Goal: Task Accomplishment & Management: Manage account settings

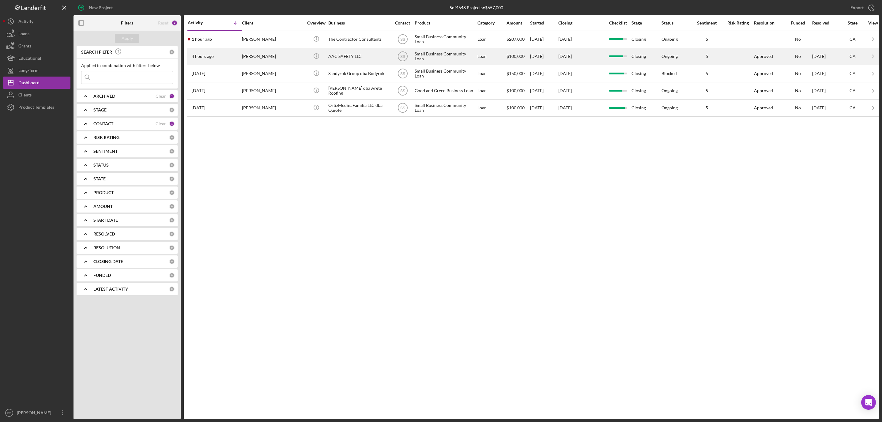
click at [277, 62] on div "[PERSON_NAME]" at bounding box center [272, 56] width 61 height 16
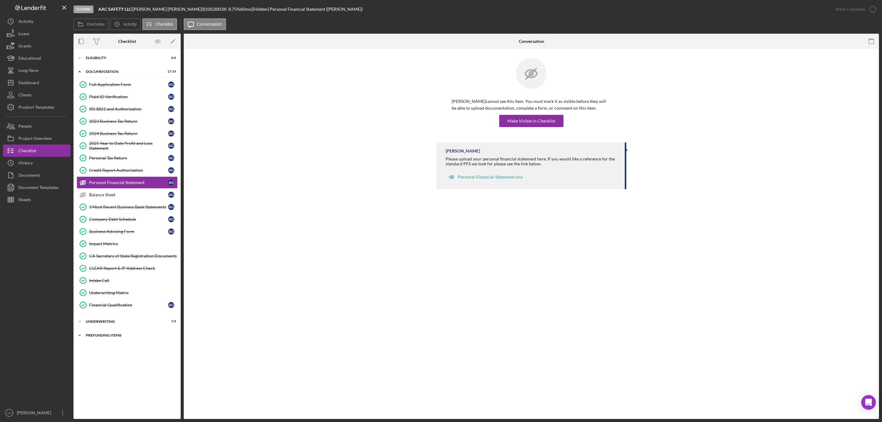
click at [112, 341] on div "Icon/Expander Prefunding Items 9 / 15" at bounding box center [126, 335] width 107 height 12
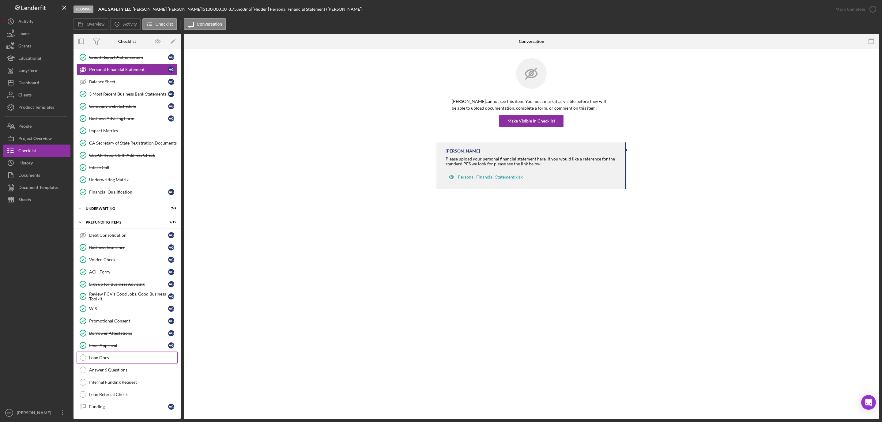
click at [102, 356] on div "Loan Docs" at bounding box center [133, 357] width 88 height 5
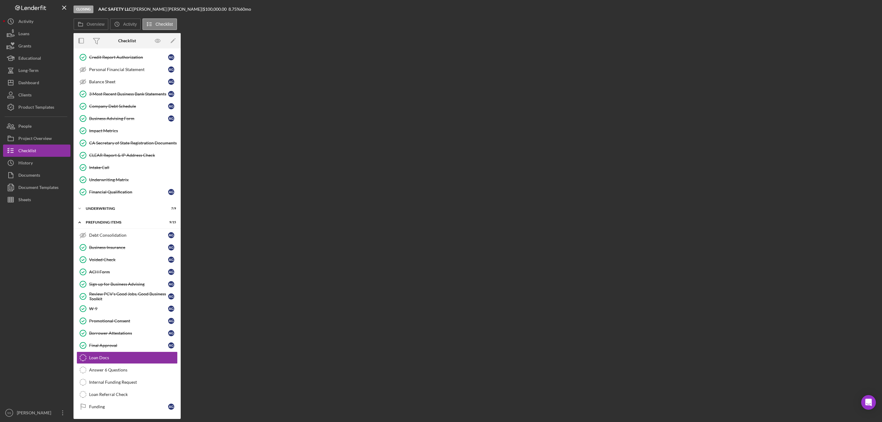
scroll to position [123, 0]
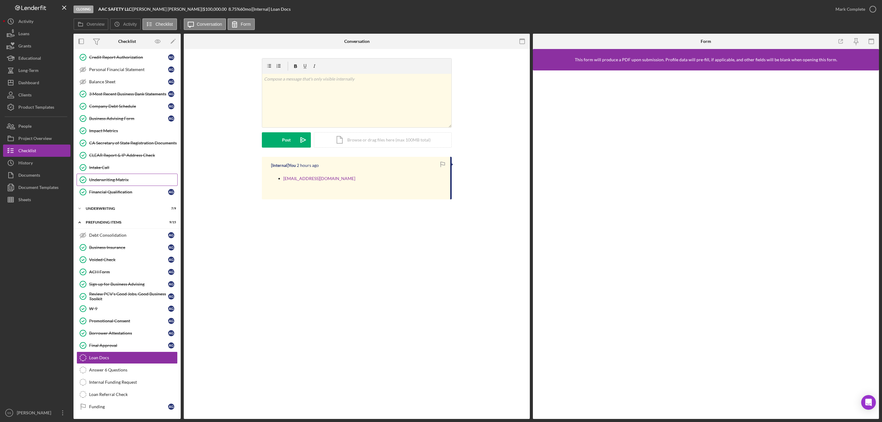
click at [120, 177] on div "Underwriting Matrix" at bounding box center [133, 179] width 88 height 5
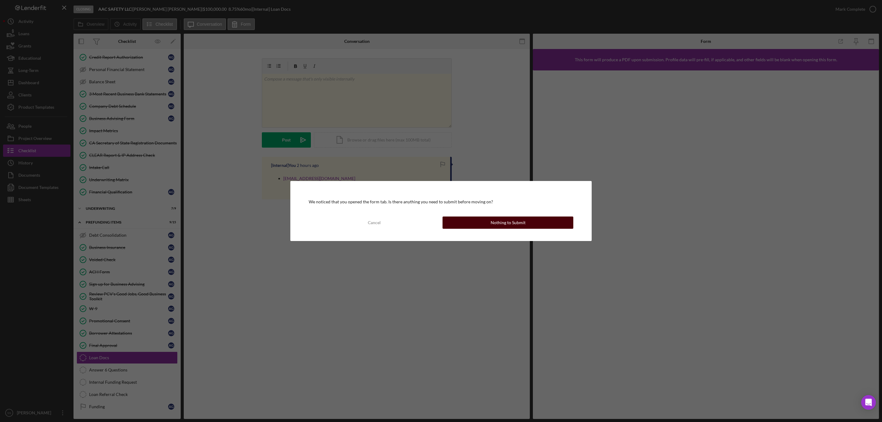
click at [538, 226] on button "Nothing to Submit" at bounding box center [507, 222] width 131 height 12
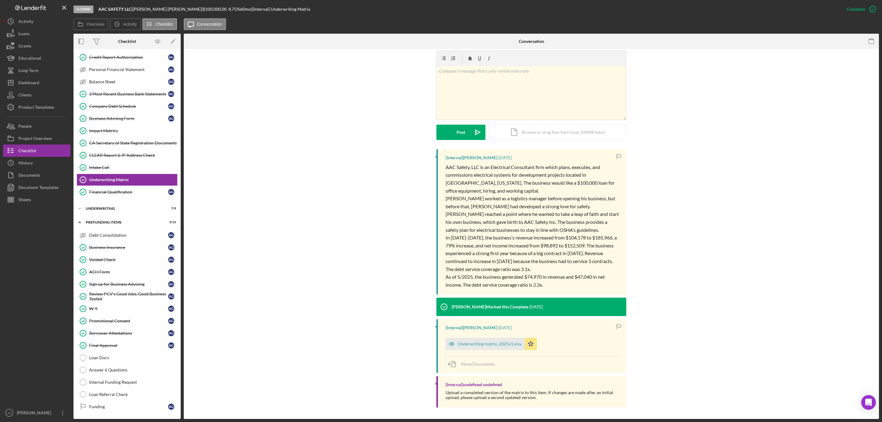
scroll to position [99, 0]
click at [479, 343] on div "Underwriting matrix_2025v1.xlsx" at bounding box center [490, 342] width 64 height 5
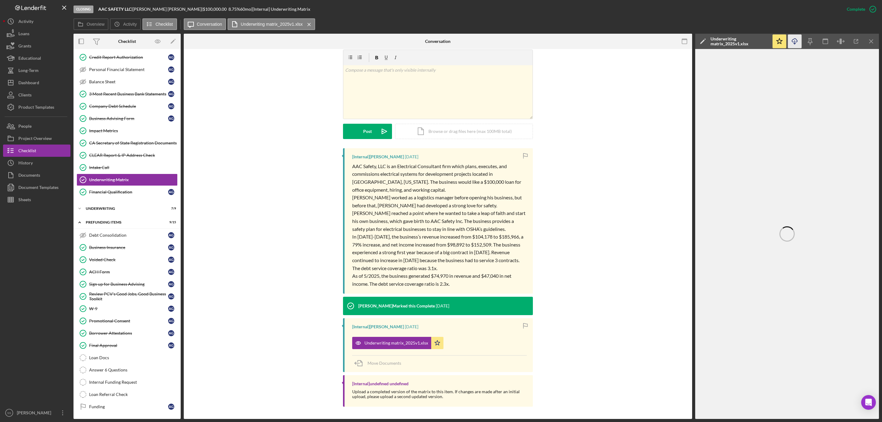
click at [794, 40] on icon "Icon/Download" at bounding box center [795, 42] width 14 height 14
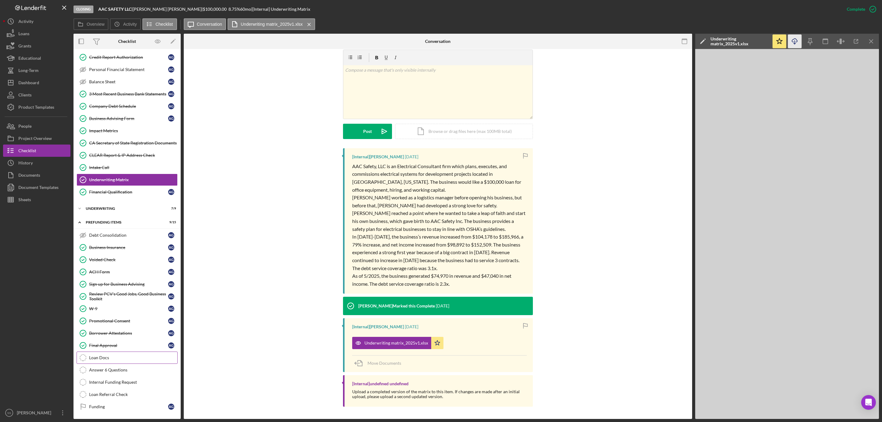
click at [113, 355] on div "Loan Docs" at bounding box center [133, 357] width 88 height 5
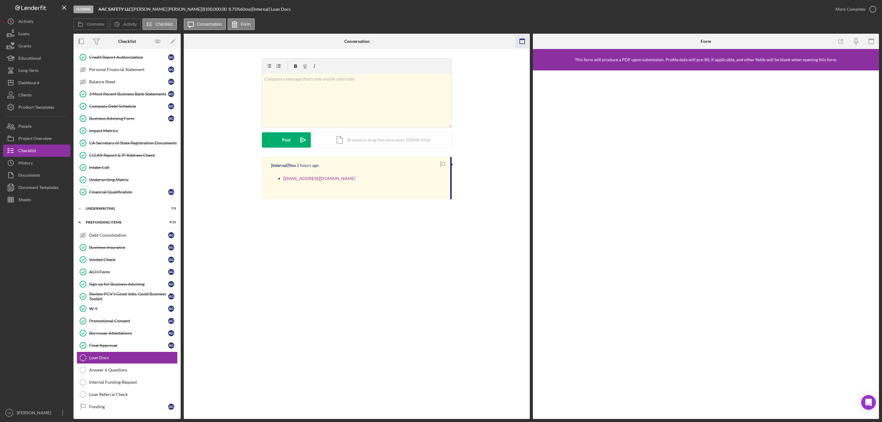
click at [523, 43] on rect "button" at bounding box center [522, 41] width 5 height 5
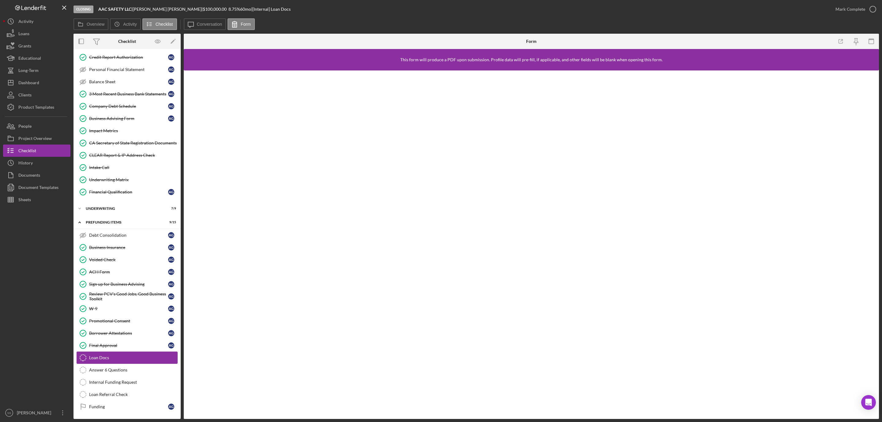
click at [111, 358] on div "Loan Docs" at bounding box center [133, 357] width 88 height 5
click at [868, 42] on rect "button" at bounding box center [870, 41] width 5 height 5
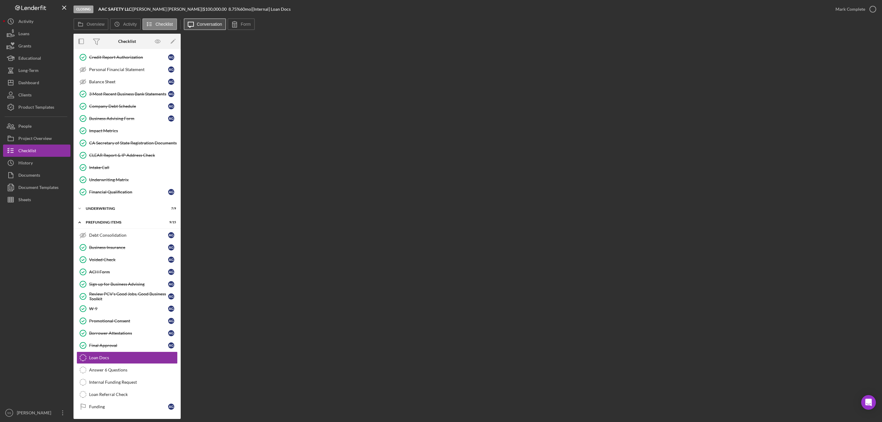
click at [205, 22] on label "Conversation" at bounding box center [209, 24] width 25 height 5
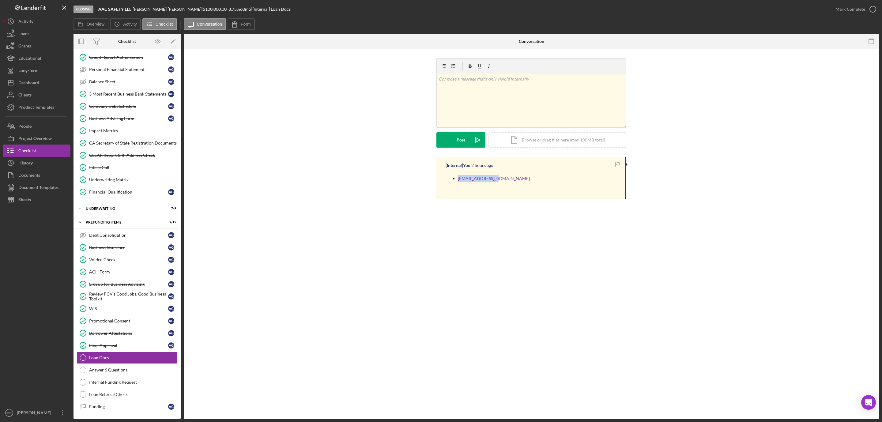
drag, startPoint x: 501, startPoint y: 181, endPoint x: 493, endPoint y: 181, distance: 8.3
click at [493, 181] on div "barloet@gmail.com" at bounding box center [531, 182] width 173 height 22
copy link "barloet@gmail.com"
click at [865, 40] on icon "button" at bounding box center [871, 42] width 14 height 14
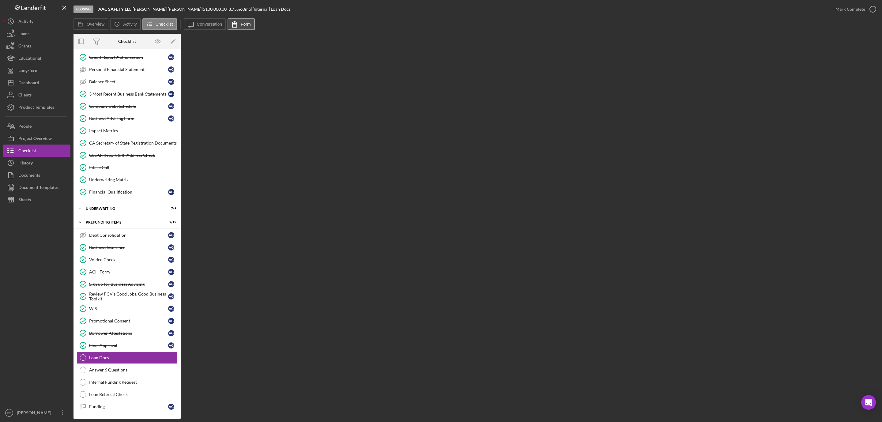
click at [248, 20] on button "Form" at bounding box center [240, 24] width 27 height 12
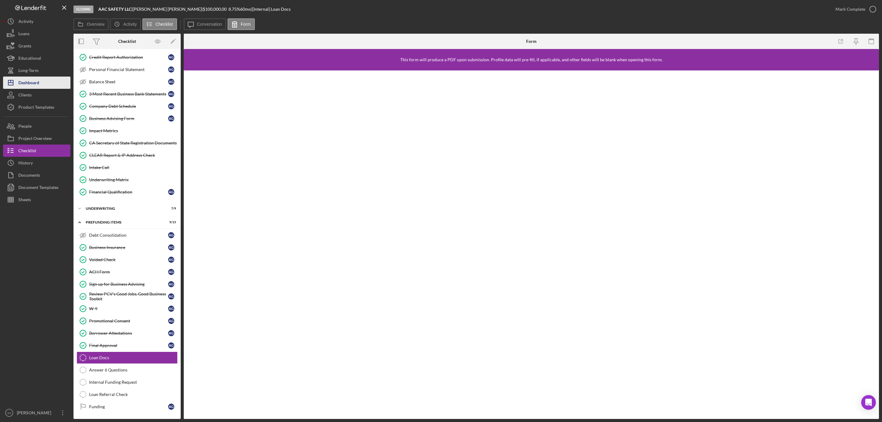
click at [36, 84] on div "Dashboard" at bounding box center [28, 84] width 21 height 14
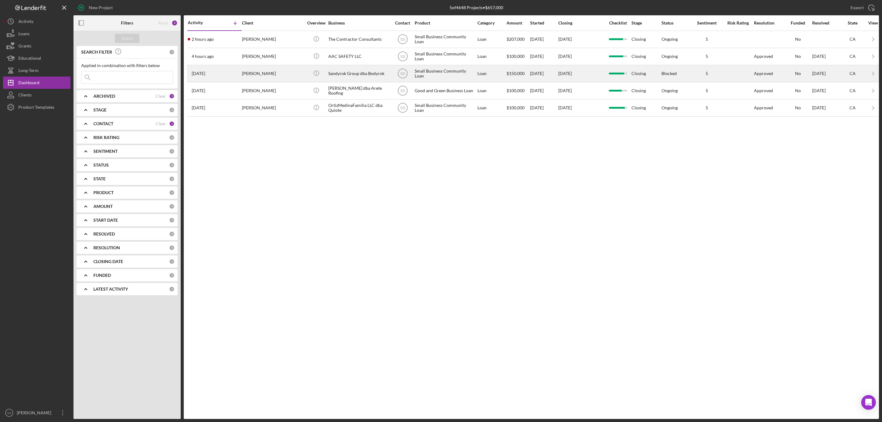
click at [344, 72] on div "Sandyrok Group dba Bodyrok" at bounding box center [358, 74] width 61 height 16
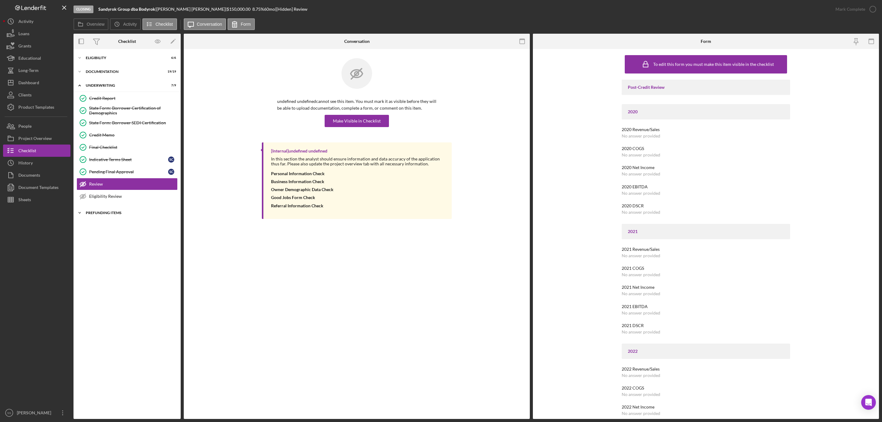
click at [109, 212] on div "Icon/Expander Prefunding Items 9 / 15" at bounding box center [126, 213] width 107 height 12
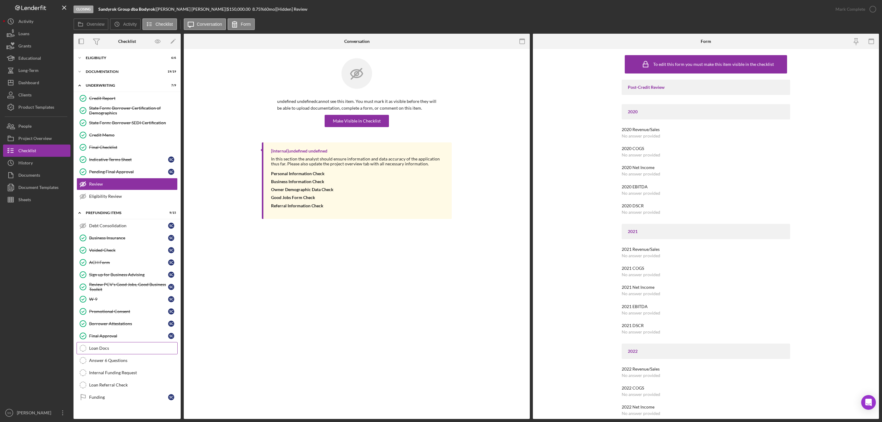
click at [109, 351] on div "Loan Docs" at bounding box center [133, 348] width 88 height 5
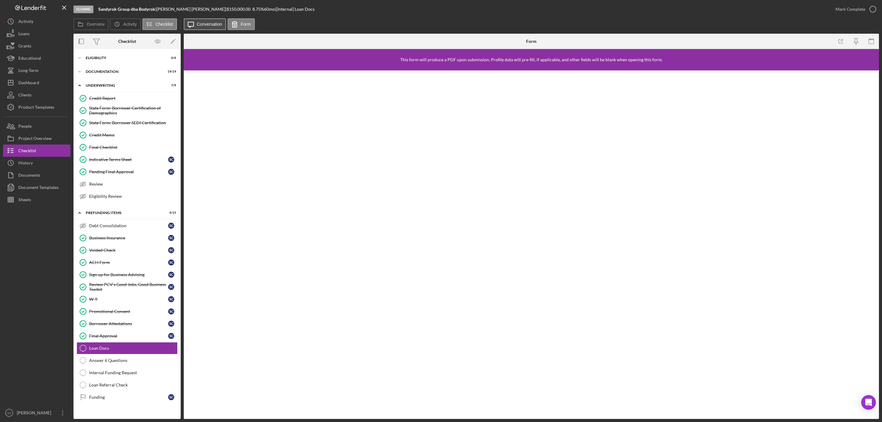
click at [208, 26] on label "Conversation" at bounding box center [209, 24] width 25 height 5
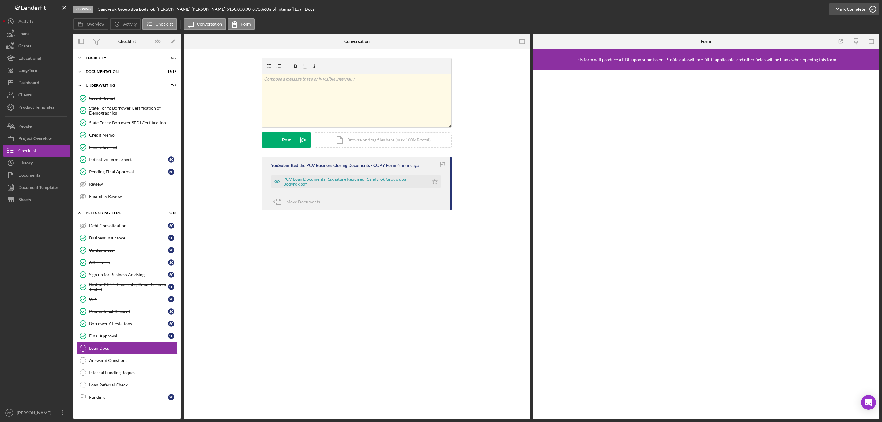
click at [872, 7] on icon "button" at bounding box center [872, 9] width 15 height 15
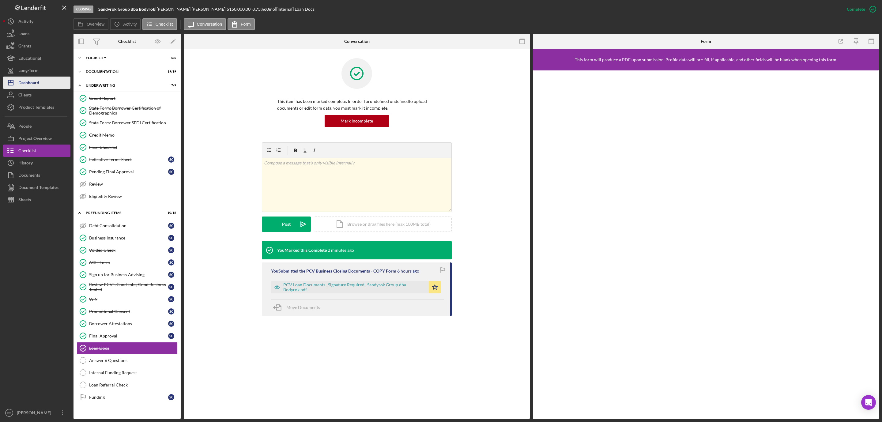
click at [39, 85] on div "Dashboard" at bounding box center [28, 84] width 21 height 14
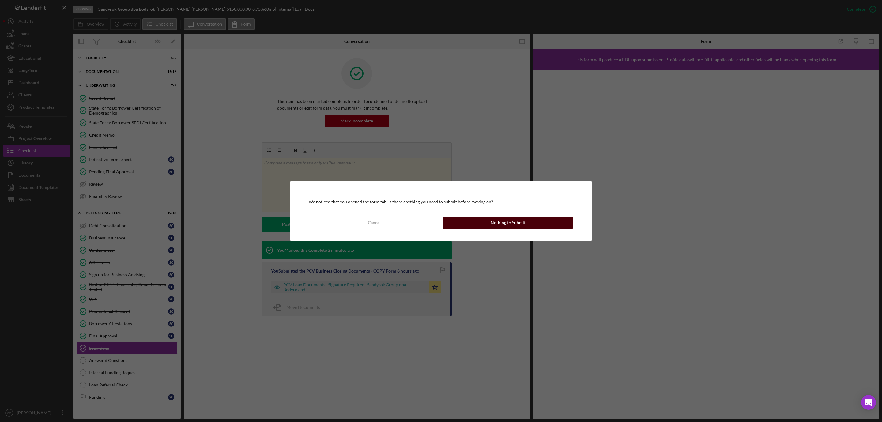
click at [473, 222] on button "Nothing to Submit" at bounding box center [507, 222] width 131 height 12
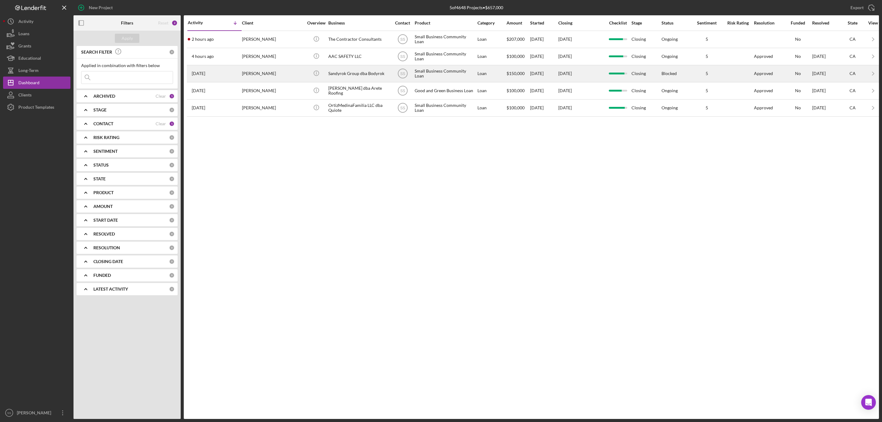
click at [360, 79] on div "Sandyrok Group dba Bodyrok" at bounding box center [358, 74] width 61 height 16
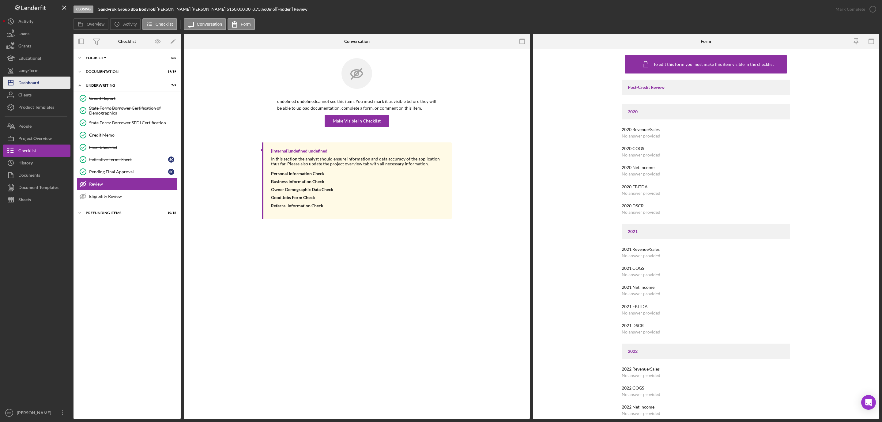
click at [32, 80] on div "Dashboard" at bounding box center [28, 84] width 21 height 14
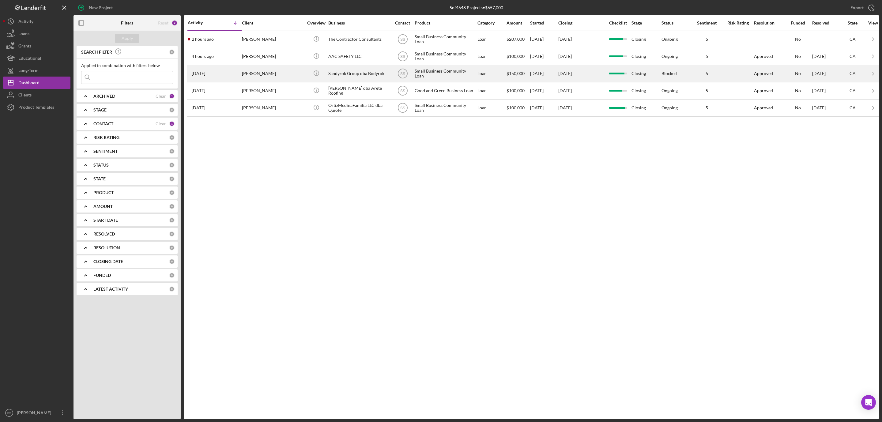
click at [346, 75] on div "Sandyrok Group dba Bodyrok" at bounding box center [358, 74] width 61 height 16
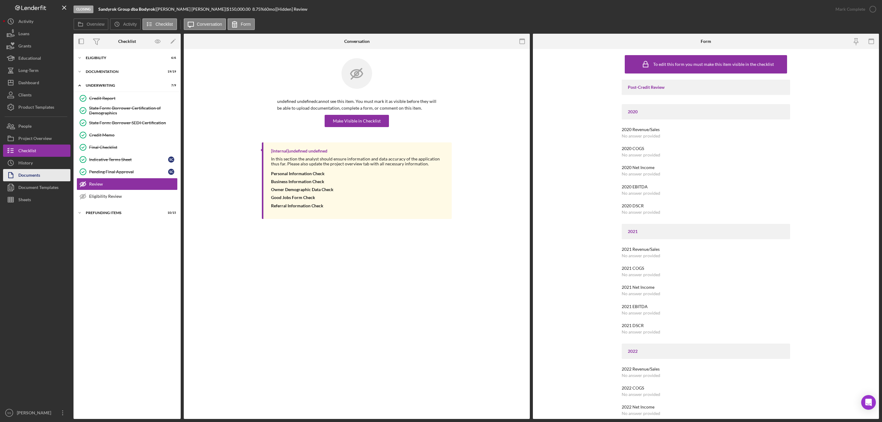
click at [39, 173] on div "Documents" at bounding box center [29, 176] width 22 height 14
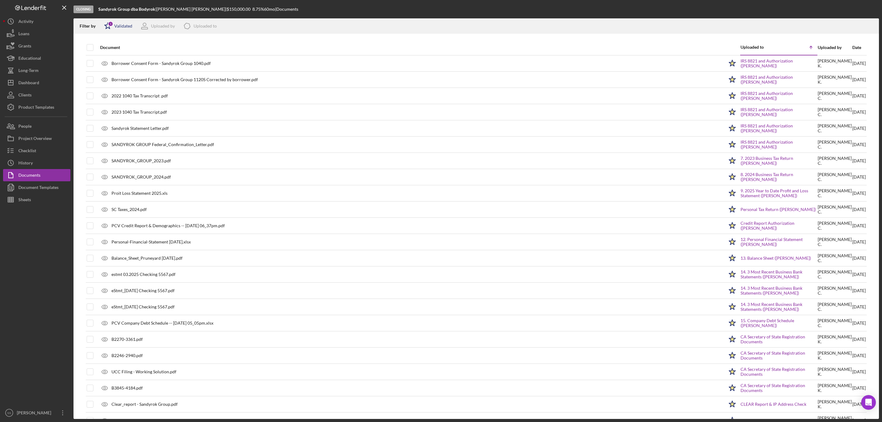
click at [128, 22] on div "Icon/Star 1 Validated" at bounding box center [116, 25] width 32 height 15
click at [107, 56] on input "checkbox" at bounding box center [107, 58] width 6 height 6
checkbox input "true"
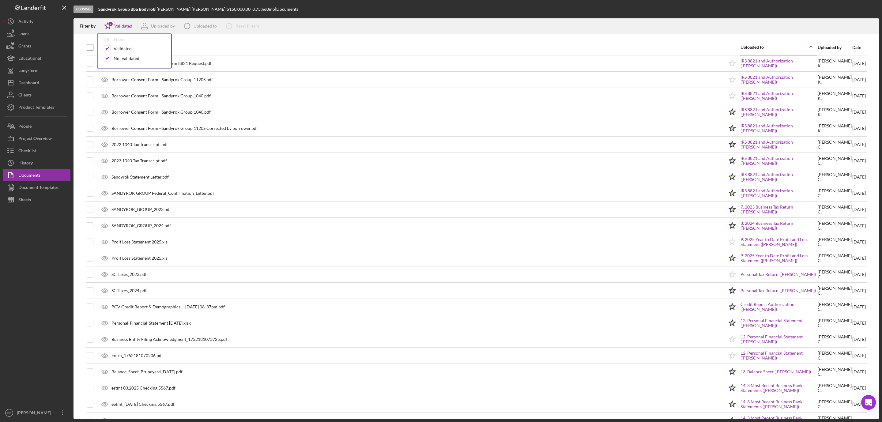
click at [90, 44] on input "checkbox" at bounding box center [90, 47] width 6 height 6
checkbox input "true"
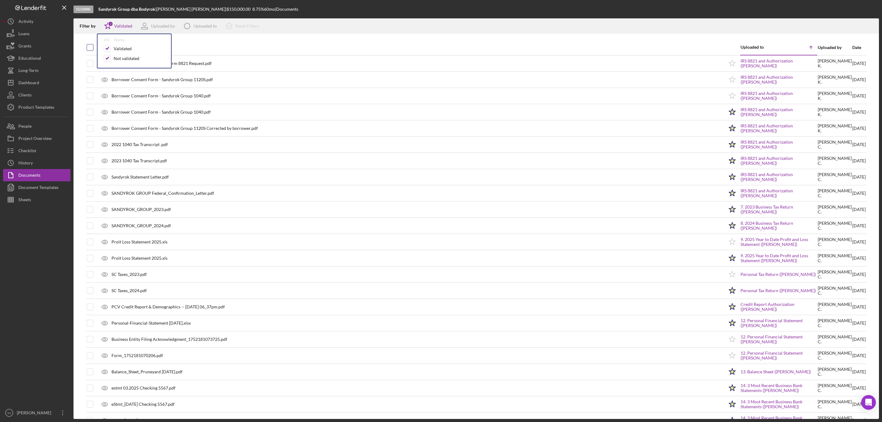
checkbox input "true"
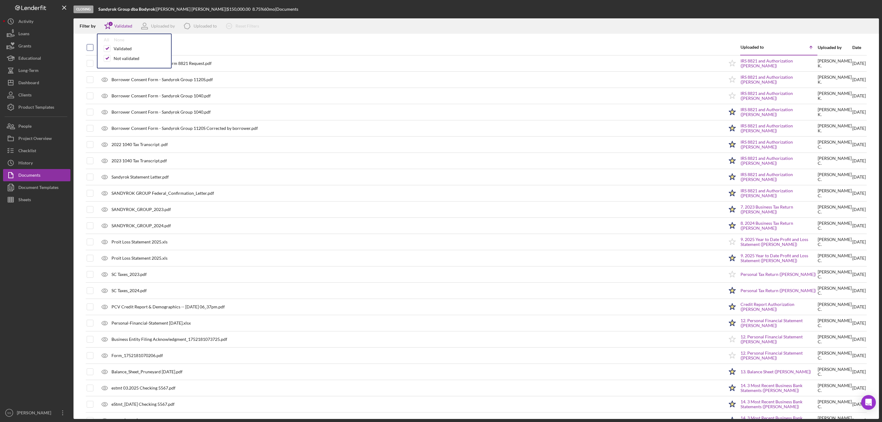
checkbox input "true"
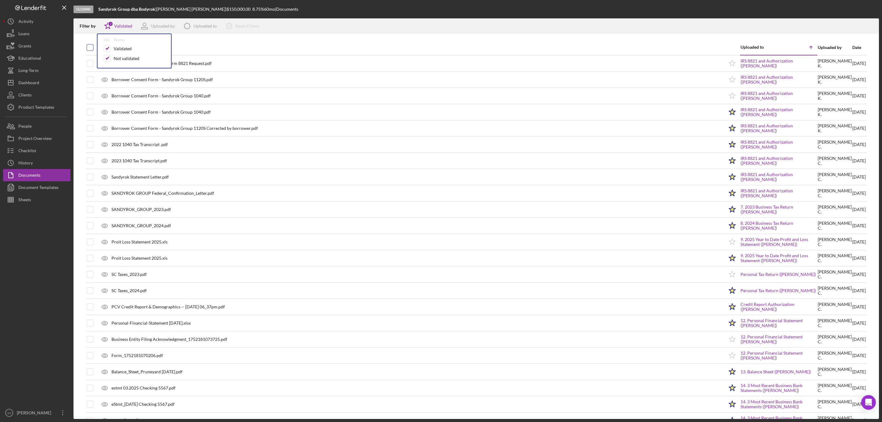
checkbox input "true"
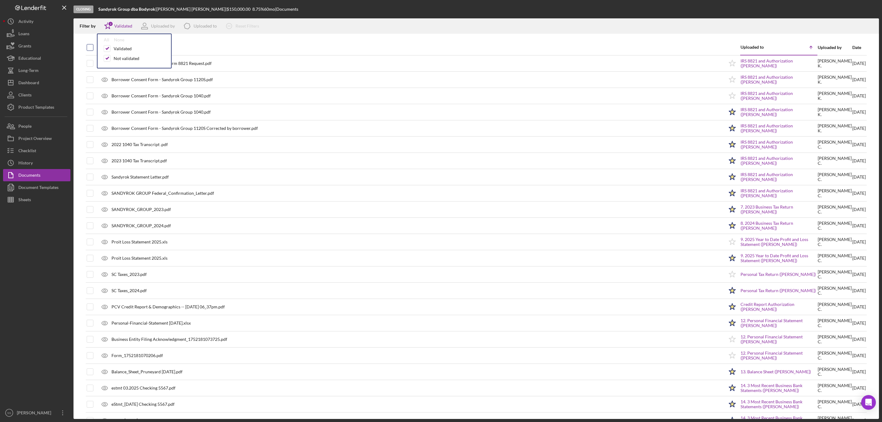
checkbox input "true"
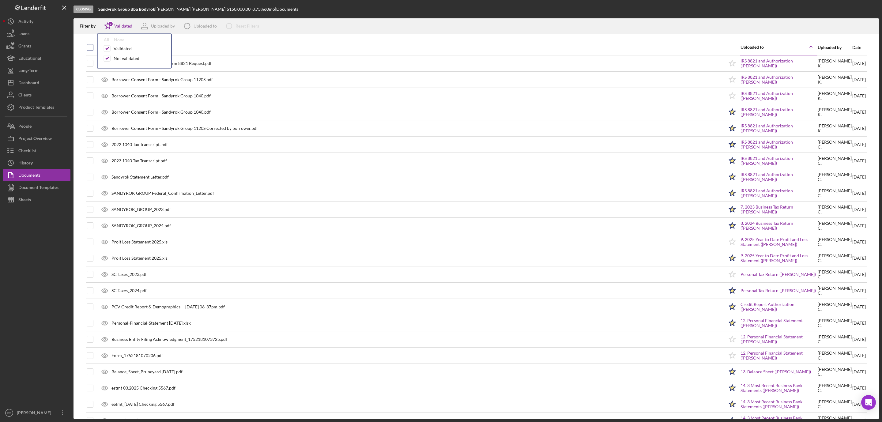
checkbox input "true"
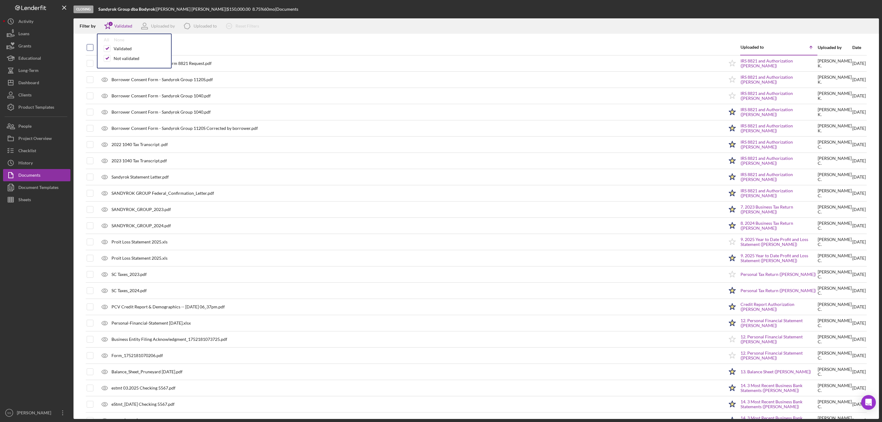
checkbox input "true"
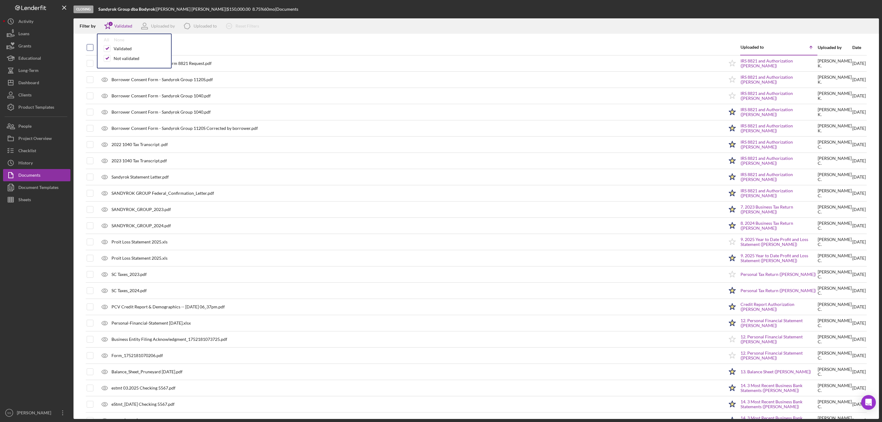
checkbox input "true"
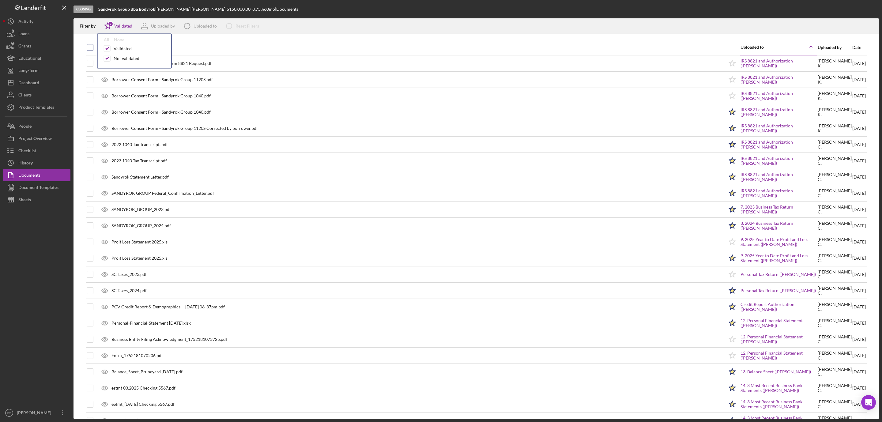
checkbox input "true"
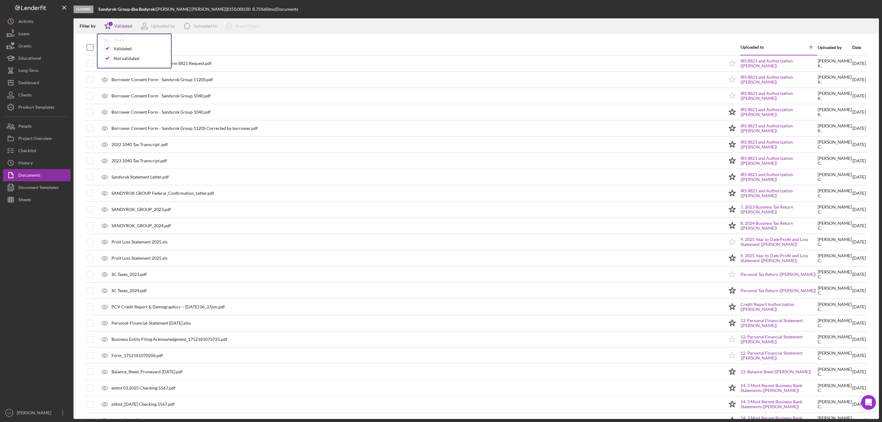
checkbox input "true"
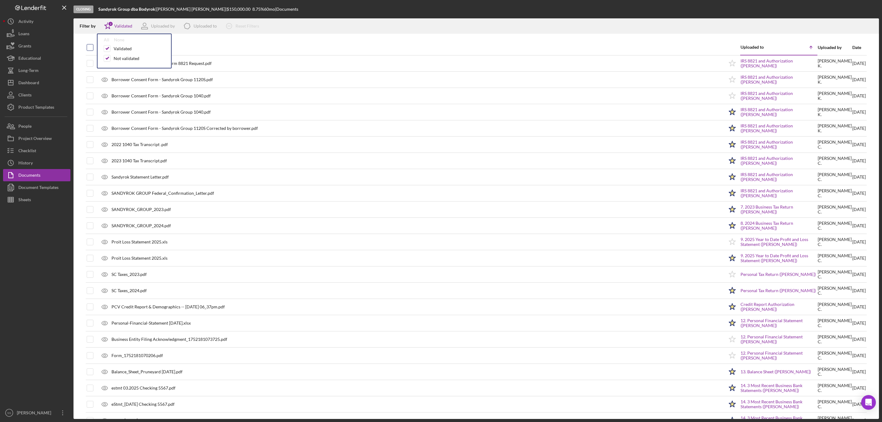
checkbox input "true"
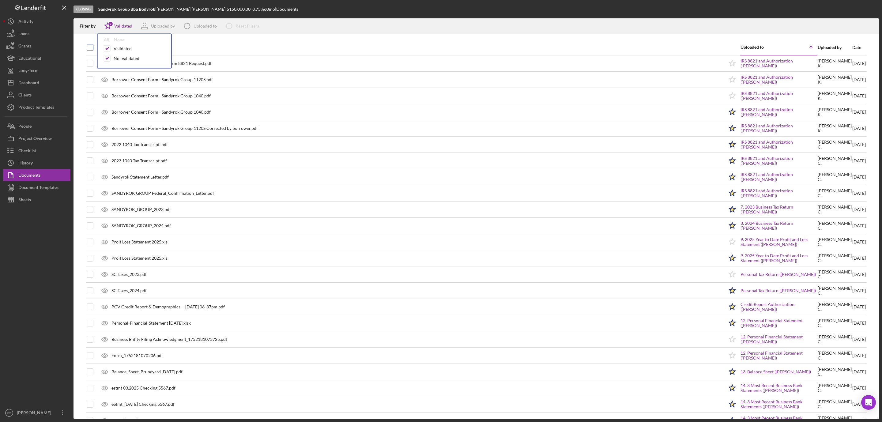
checkbox input "true"
click at [868, 27] on icon "Icon/Download" at bounding box center [871, 26] width 14 height 14
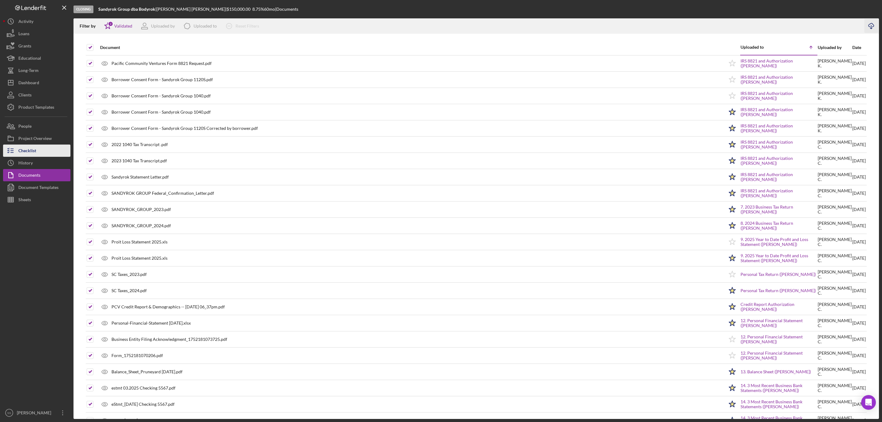
click at [27, 150] on div "Checklist" at bounding box center [27, 151] width 18 height 14
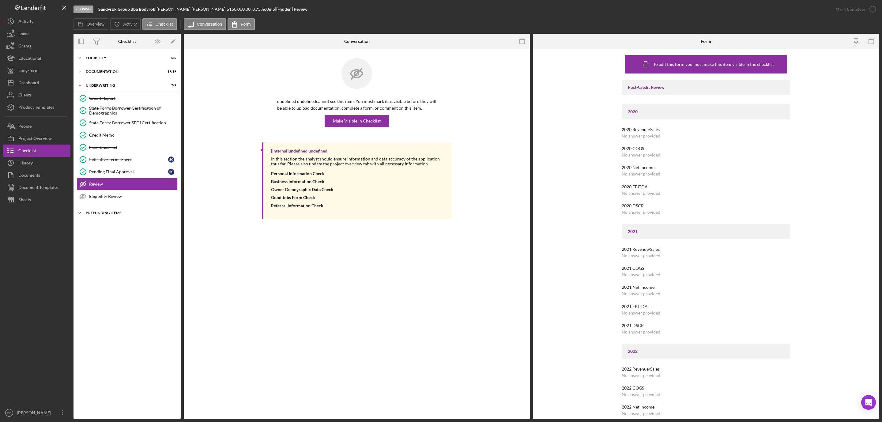
click at [112, 215] on div "Prefunding Items" at bounding box center [129, 213] width 87 height 4
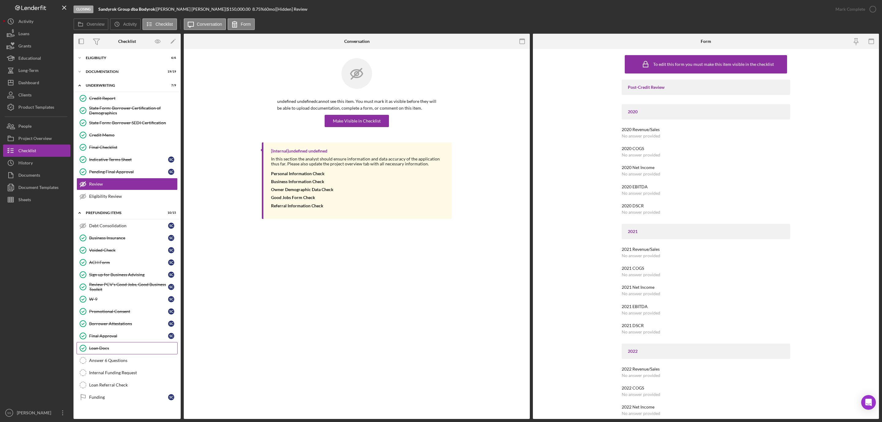
click at [99, 351] on div "Loan Docs" at bounding box center [133, 348] width 88 height 5
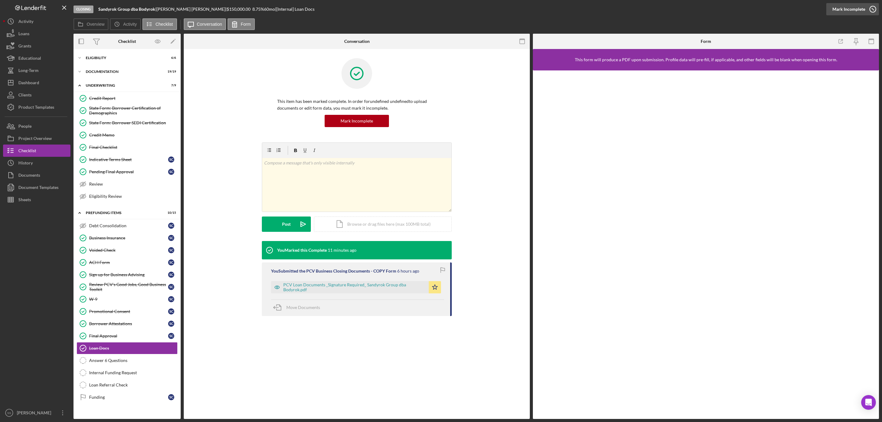
click at [850, 7] on div "Mark Incomplete" at bounding box center [848, 9] width 33 height 12
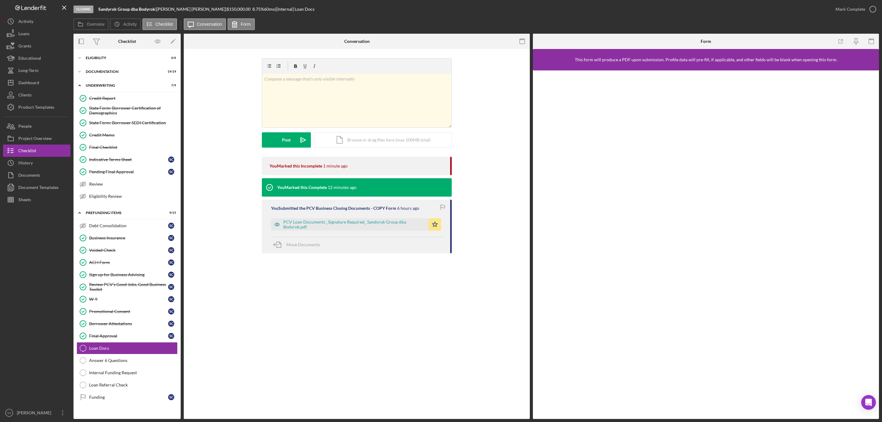
click at [123, 7] on b "Sandyrok Group dba Bodyrok" at bounding box center [126, 8] width 57 height 5
copy div "Sandyrok Group dba Bodyrok |"
click at [115, 364] on link "Answer 6 Questions Answer 6 Questions" at bounding box center [127, 360] width 101 height 12
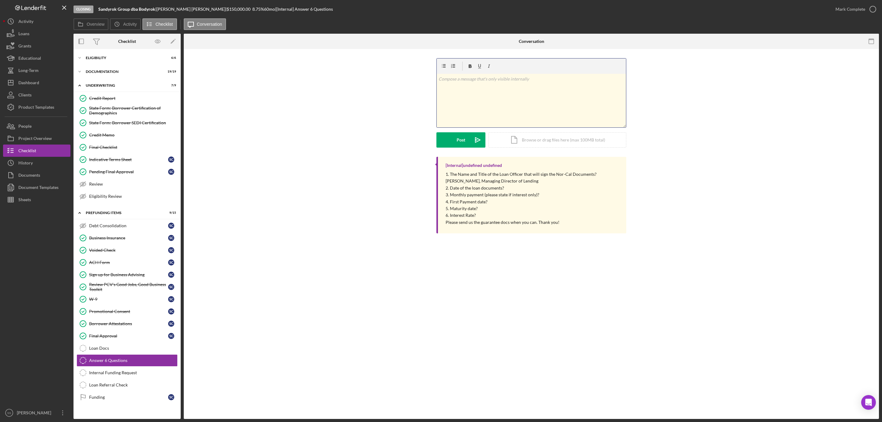
click at [464, 103] on div "v Color teal Color pink Remove color Add row above Add row below Add column bef…" at bounding box center [531, 101] width 189 height 54
click at [448, 143] on button "Post Icon/icon-invite-send" at bounding box center [460, 139] width 49 height 15
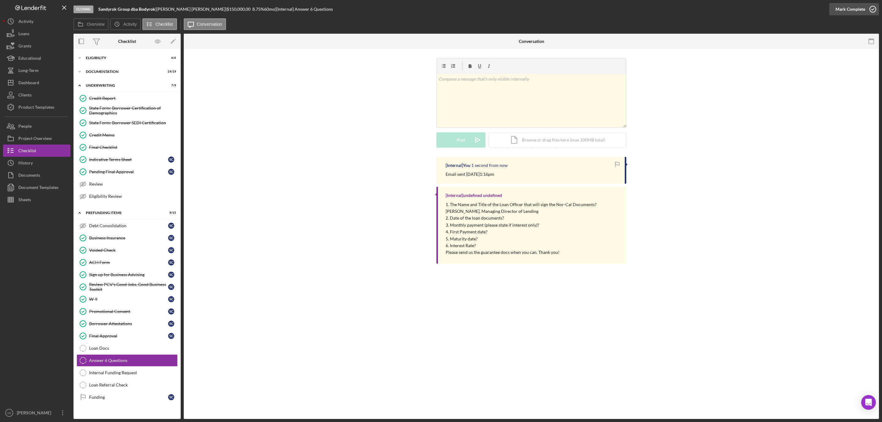
click at [870, 7] on icon "button" at bounding box center [872, 9] width 15 height 15
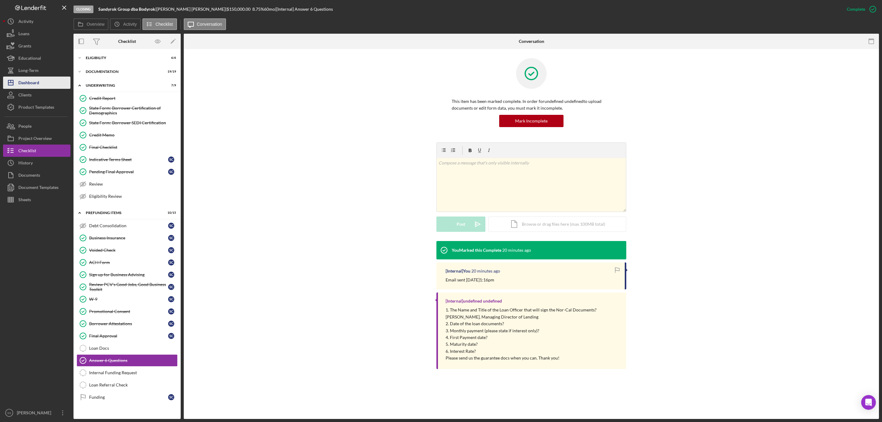
click at [33, 84] on div "Dashboard" at bounding box center [28, 84] width 21 height 14
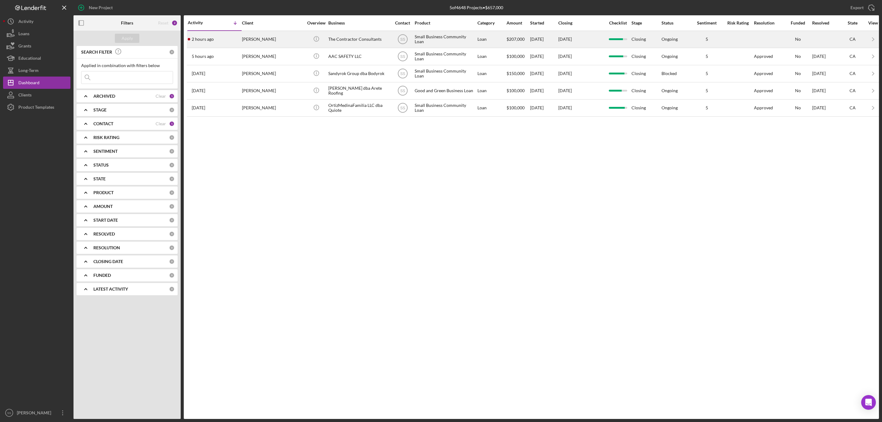
click at [293, 39] on div "[PERSON_NAME]" at bounding box center [272, 39] width 61 height 16
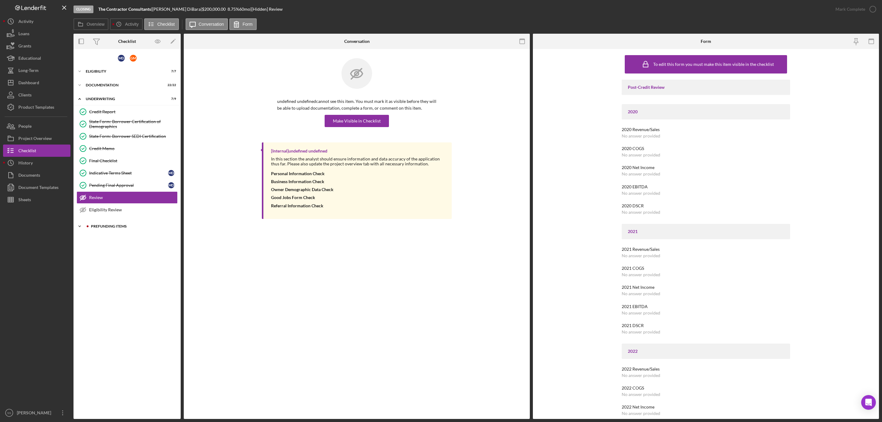
click at [96, 228] on div "Prefunding Items" at bounding box center [132, 226] width 82 height 4
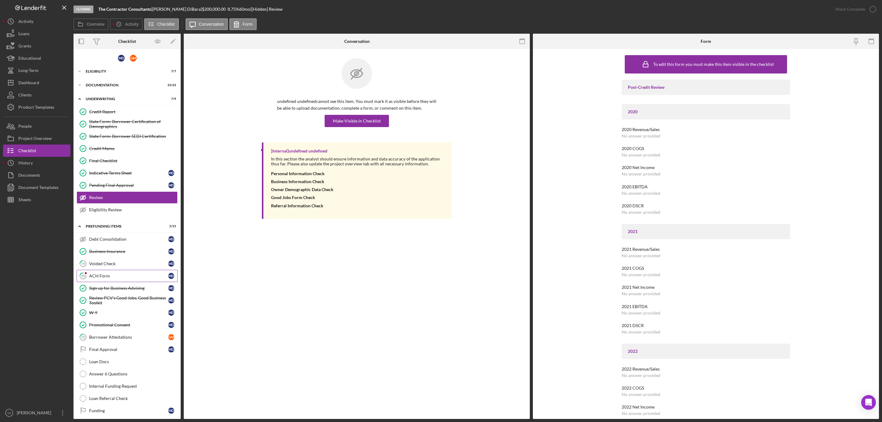
click at [96, 278] on div "ACH Form" at bounding box center [128, 275] width 79 height 5
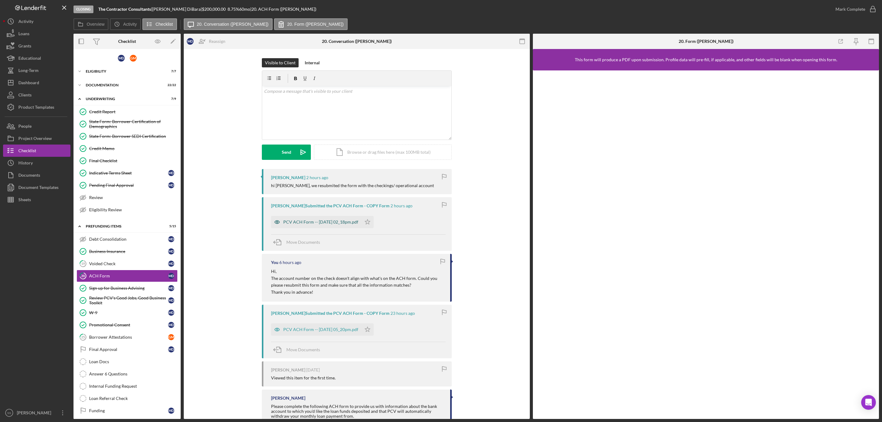
click at [306, 219] on div "PCV ACH Form -- [DATE] 02_18pm.pdf" at bounding box center [316, 222] width 90 height 12
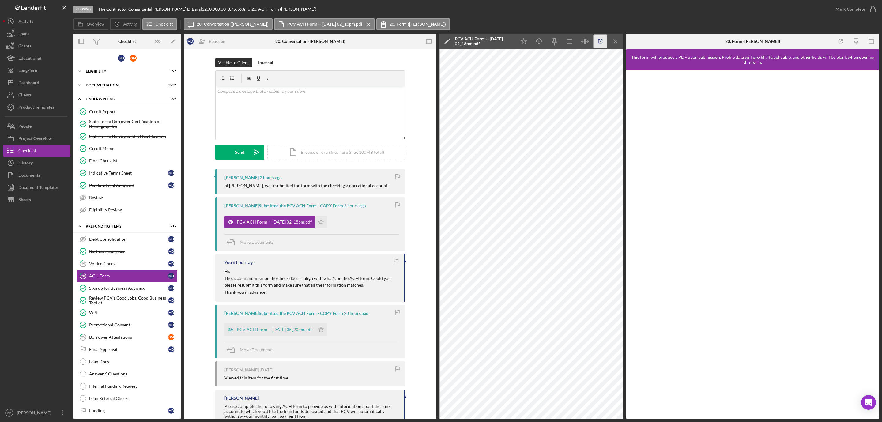
click at [600, 42] on icon "button" at bounding box center [600, 42] width 14 height 14
click at [110, 266] on div "Voided Check" at bounding box center [128, 263] width 79 height 5
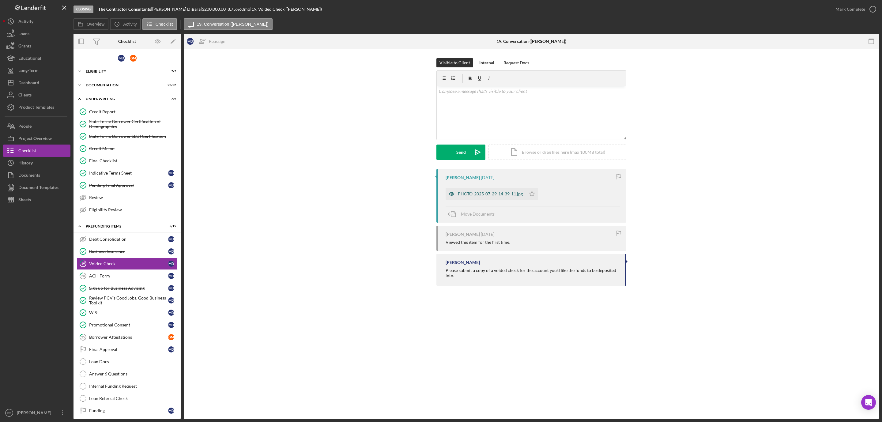
click at [463, 195] on div "PHOTO-2025-07-29-14-39-11.jpg" at bounding box center [490, 193] width 65 height 5
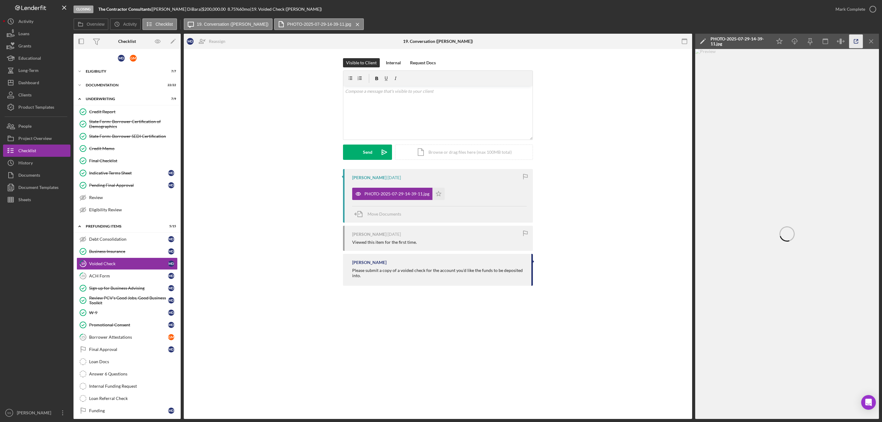
click at [856, 41] on line "button" at bounding box center [857, 40] width 2 height 2
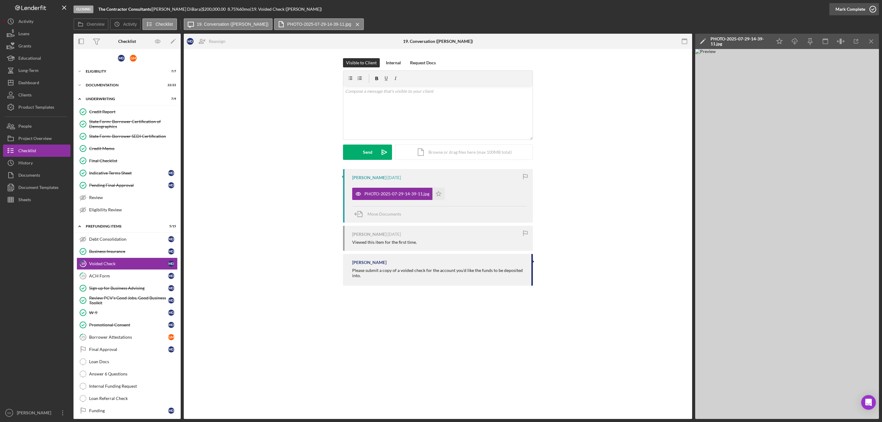
click at [869, 9] on icon "button" at bounding box center [872, 9] width 15 height 15
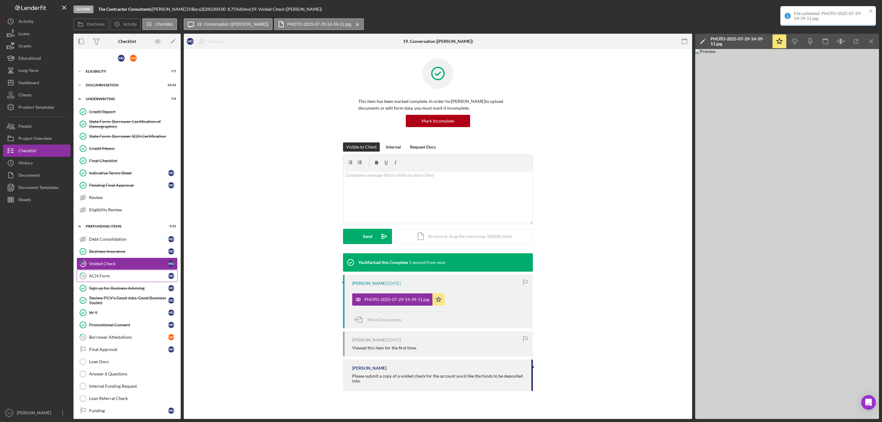
click at [103, 278] on div "ACH Form" at bounding box center [128, 275] width 79 height 5
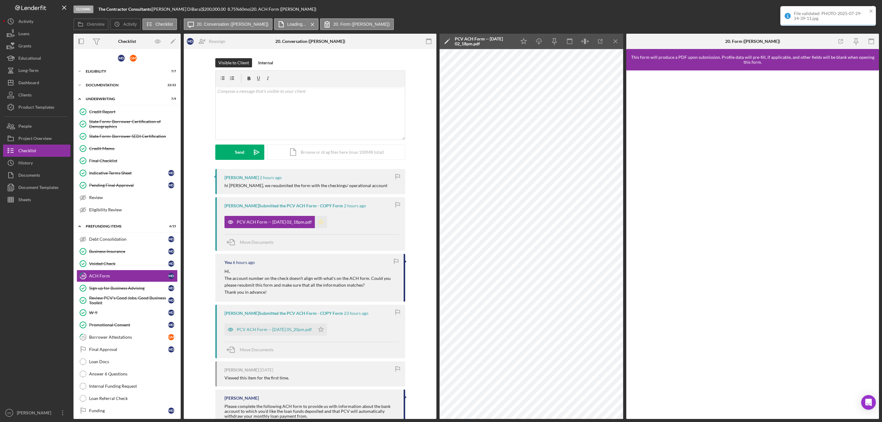
click at [326, 225] on icon "Icon/Star" at bounding box center [321, 222] width 12 height 12
drag, startPoint x: 870, startPoint y: 9, endPoint x: 802, endPoint y: 35, distance: 72.8
click at [0, 0] on icon "button" at bounding box center [0, 0] width 0 height 0
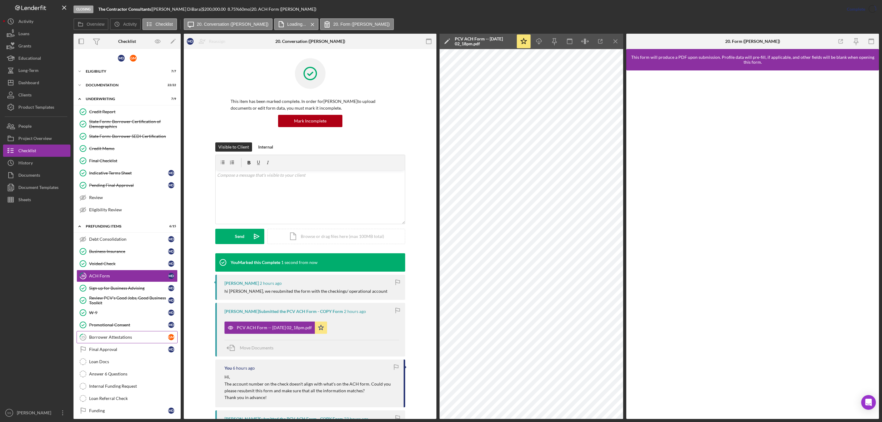
click at [104, 343] on link "25 Borrower Attestations G M" at bounding box center [127, 337] width 101 height 12
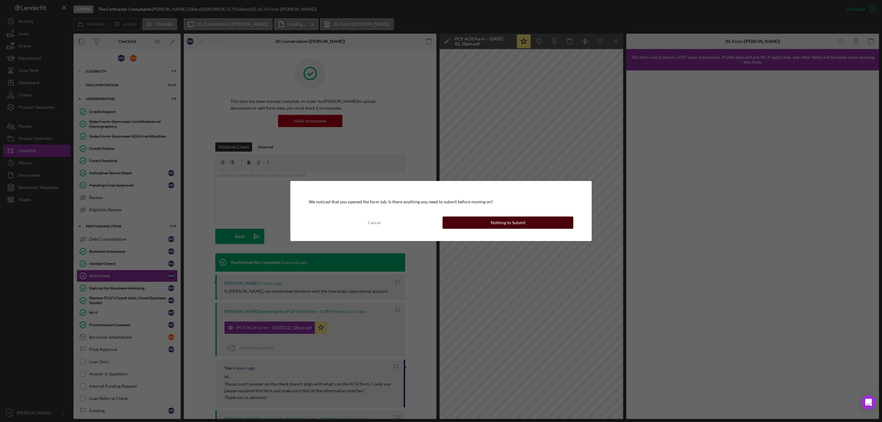
click at [530, 222] on button "Nothing to Submit" at bounding box center [507, 222] width 131 height 12
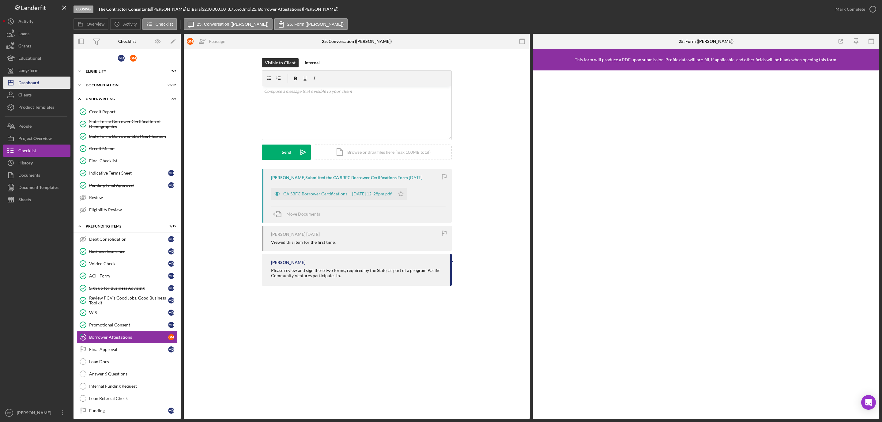
click at [38, 81] on div "Dashboard" at bounding box center [28, 84] width 21 height 14
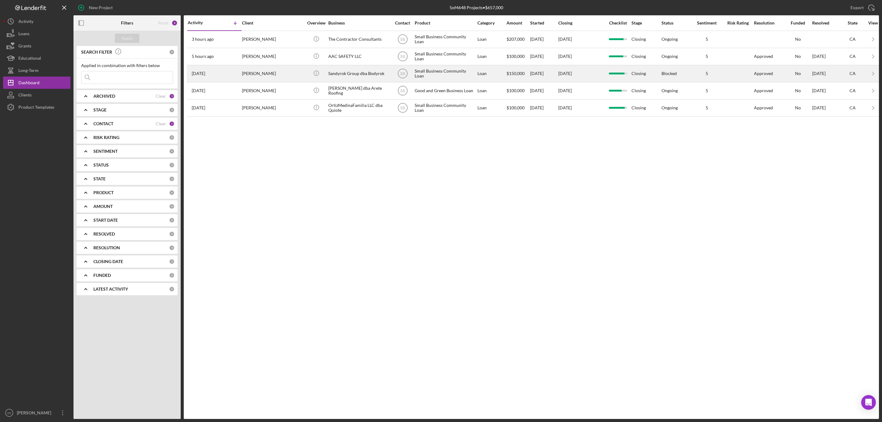
click at [295, 76] on div "Sandra Cabral" at bounding box center [272, 74] width 61 height 16
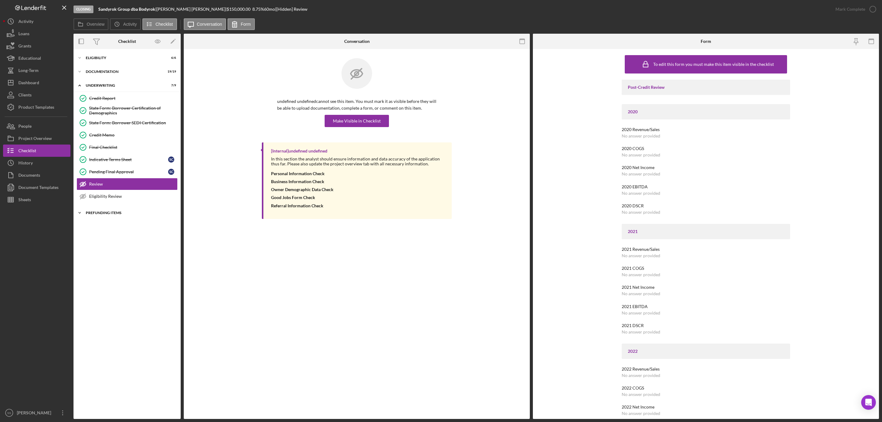
click at [112, 215] on div "Prefunding Items" at bounding box center [129, 213] width 87 height 4
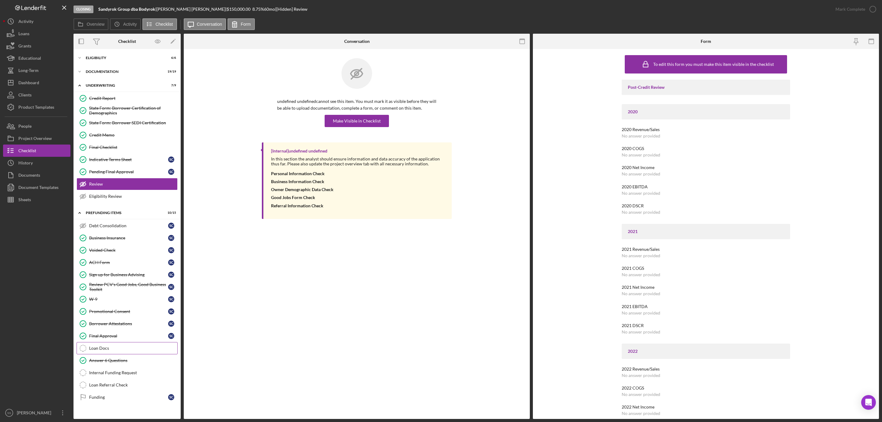
click at [116, 354] on link "Loan Docs Loan Docs" at bounding box center [127, 348] width 101 height 12
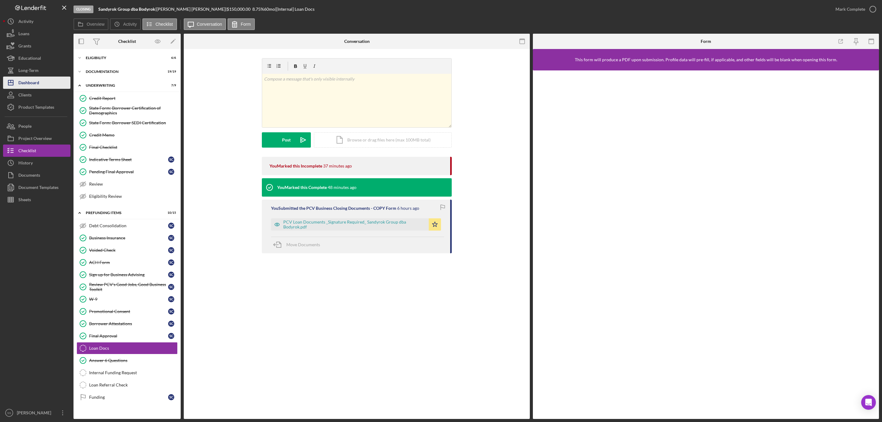
click at [39, 85] on button "Icon/Dashboard Dashboard" at bounding box center [36, 83] width 67 height 12
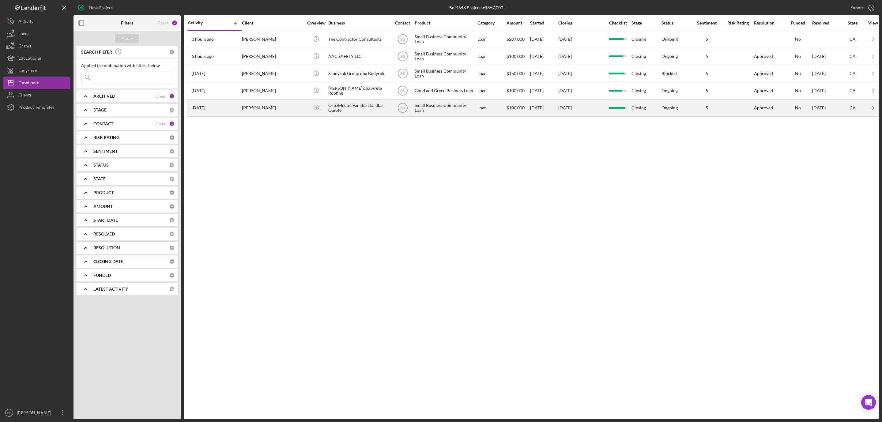
click at [338, 115] on div "OrtizMedinaFamilia LLC dba Quiote" at bounding box center [358, 108] width 61 height 16
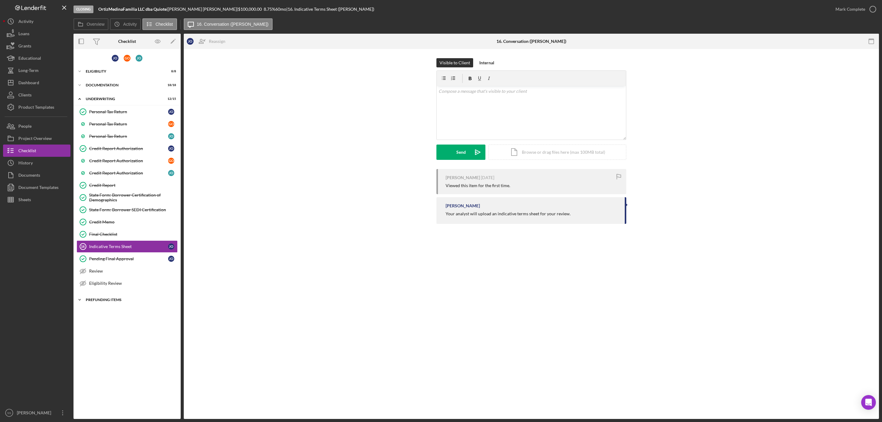
click at [96, 306] on div "Icon/Expander Prefunding Items 11 / 15" at bounding box center [126, 300] width 107 height 12
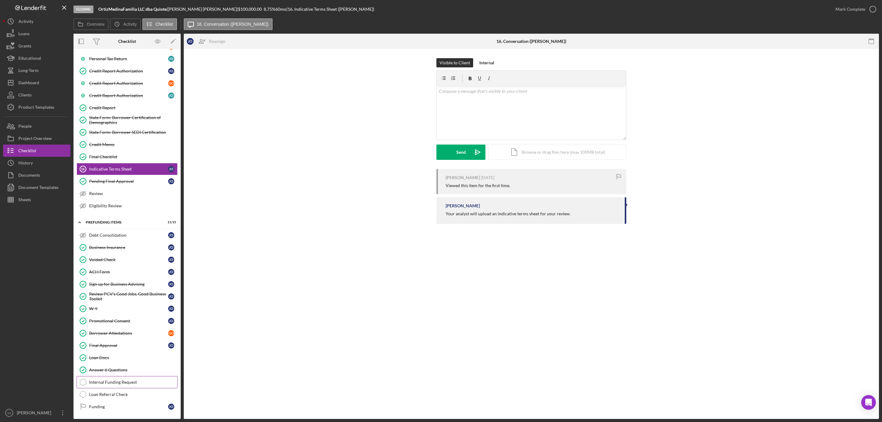
click at [100, 377] on link "Internal Funding Request Internal Funding Request" at bounding box center [127, 382] width 101 height 12
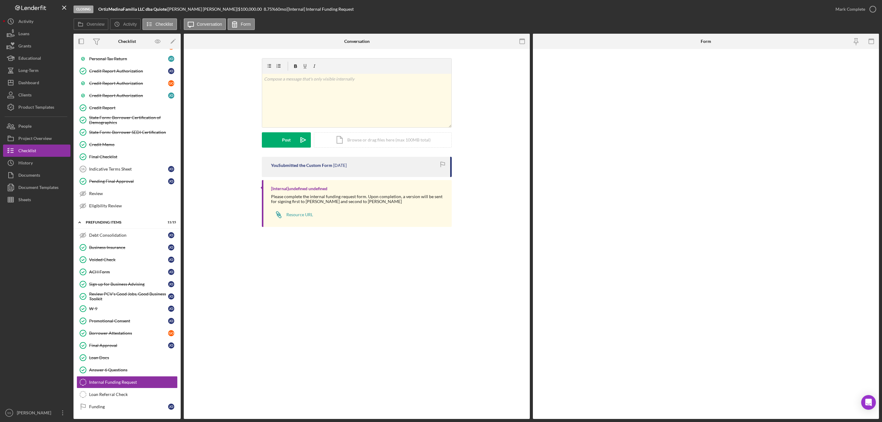
scroll to position [86, 0]
click at [869, 6] on icon "button" at bounding box center [872, 9] width 15 height 15
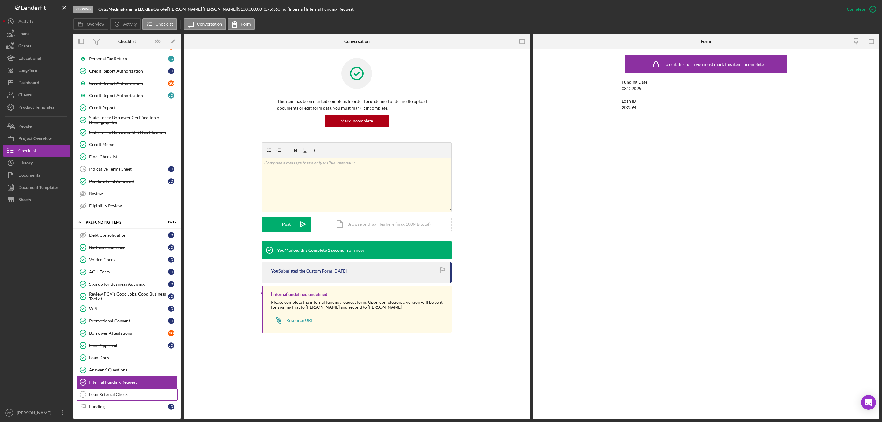
click at [117, 396] on div "Loan Referral Check" at bounding box center [133, 394] width 88 height 5
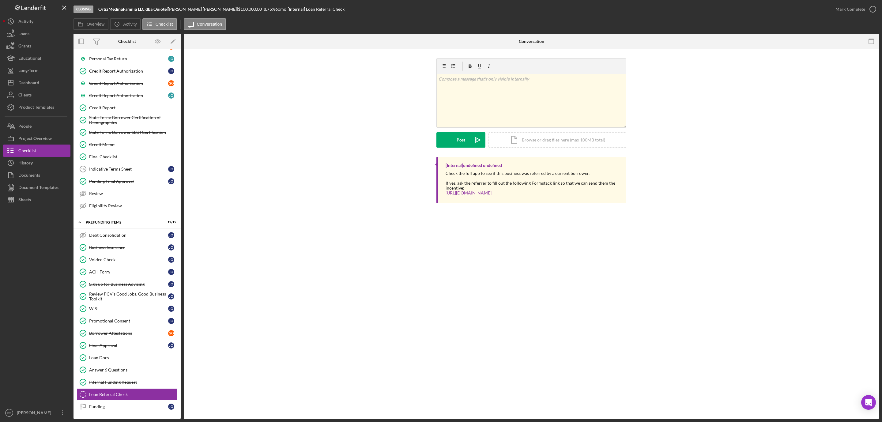
drag, startPoint x: 107, startPoint y: 405, endPoint x: 213, endPoint y: 325, distance: 132.4
click at [108, 405] on div "Funding" at bounding box center [128, 406] width 79 height 5
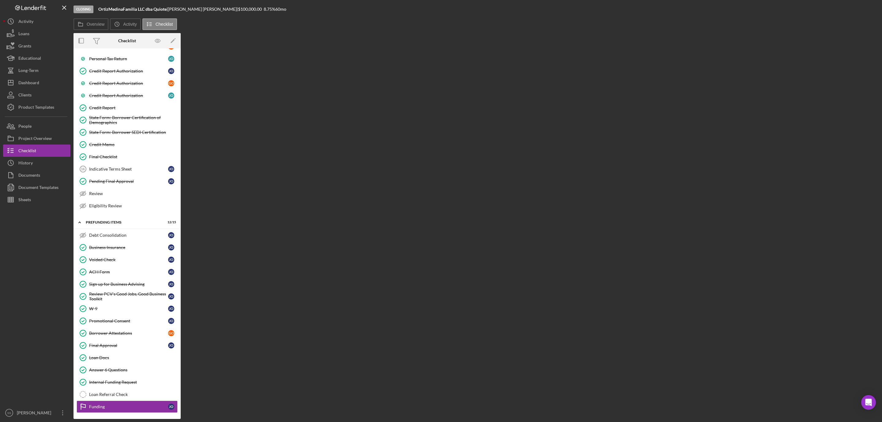
scroll to position [86, 0]
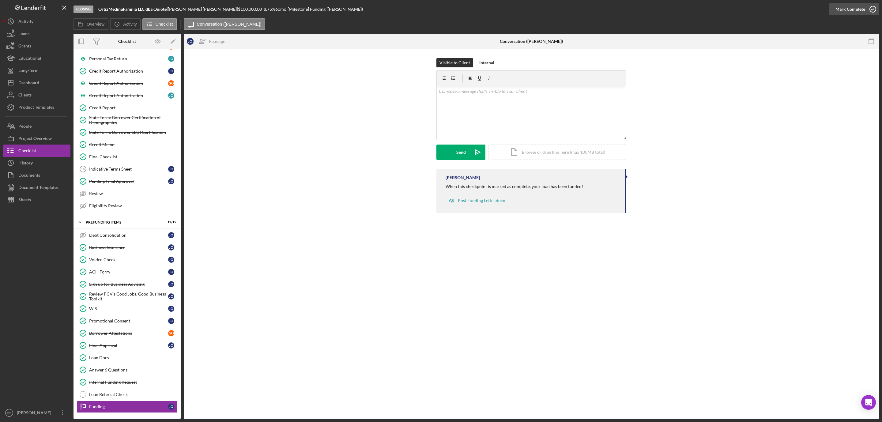
click at [874, 8] on icon "button" at bounding box center [872, 9] width 15 height 15
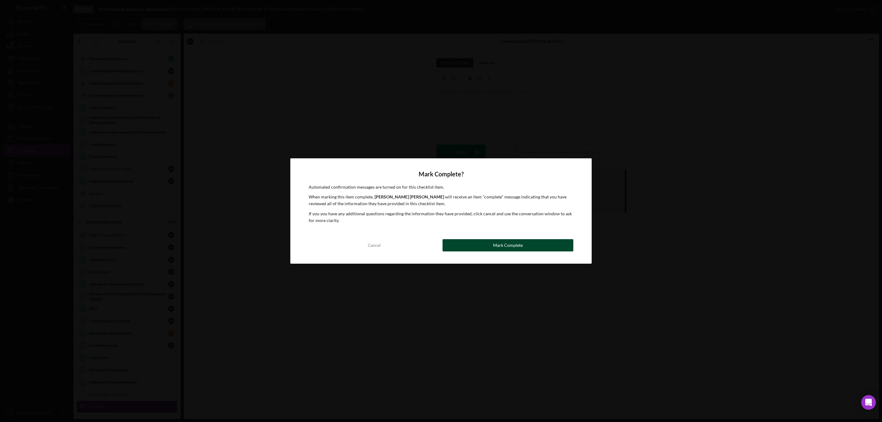
click at [476, 248] on button "Mark Complete" at bounding box center [507, 245] width 131 height 12
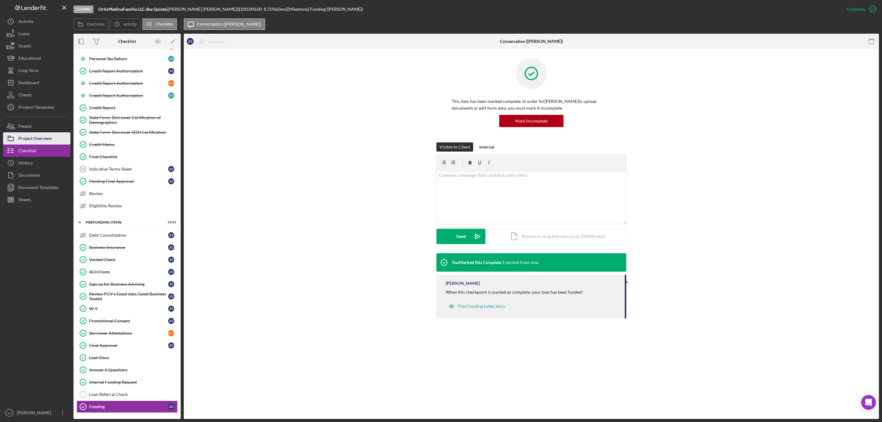
click at [37, 136] on div "Project Overview" at bounding box center [34, 139] width 33 height 14
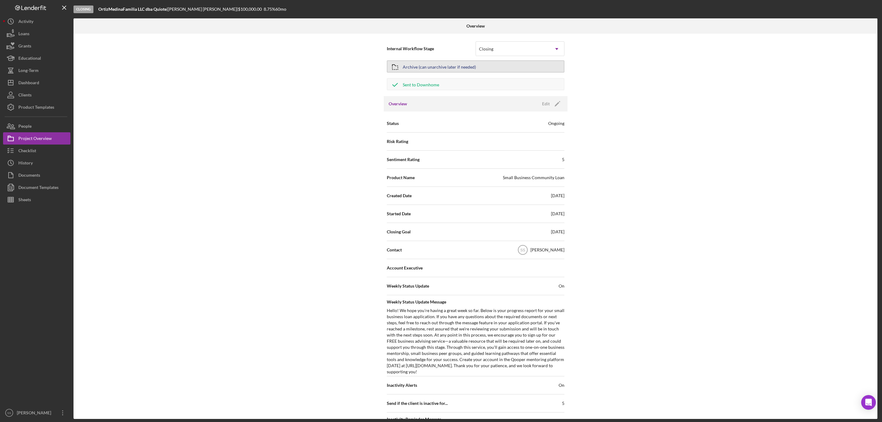
click at [493, 68] on button "Archive (can unarchive later if needed)" at bounding box center [476, 66] width 178 height 12
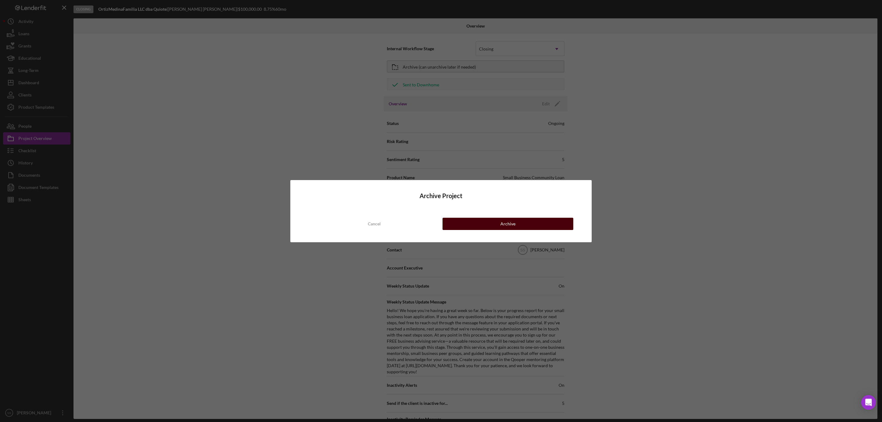
click at [509, 229] on div "Archive" at bounding box center [507, 224] width 15 height 12
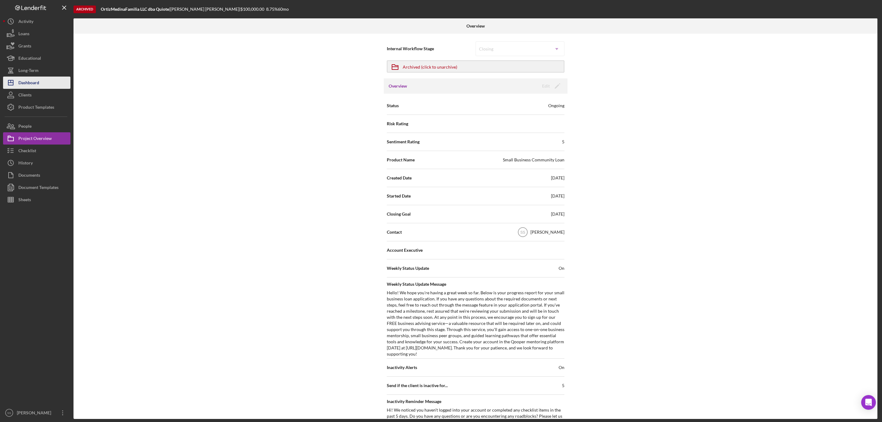
click at [44, 83] on button "Icon/Dashboard Dashboard" at bounding box center [36, 83] width 67 height 12
